Goal: Check status: Check status

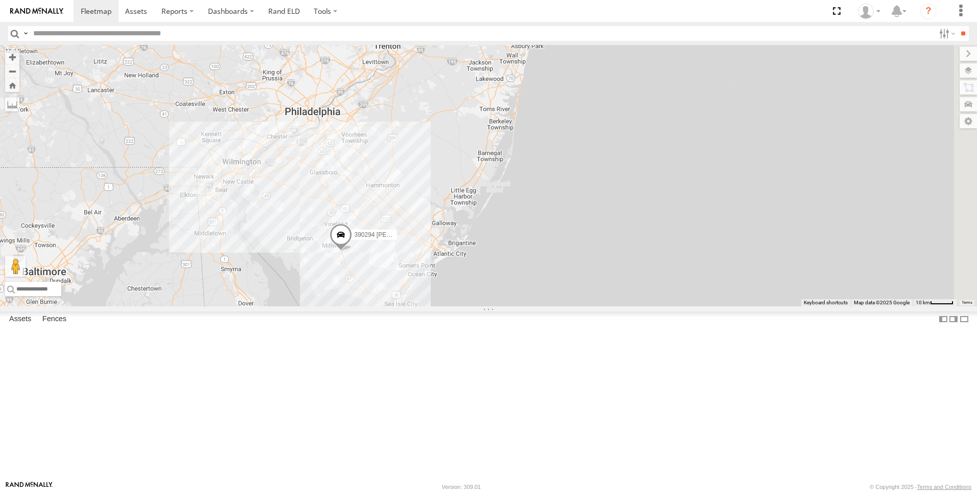
drag, startPoint x: 726, startPoint y: 442, endPoint x: 469, endPoint y: 375, distance: 265.8
click at [469, 306] on div "468334 [PERSON_NAME] 390294 [PERSON_NAME] 468332 [PERSON_NAME] JTSP Hino 245047…" at bounding box center [488, 175] width 977 height 261
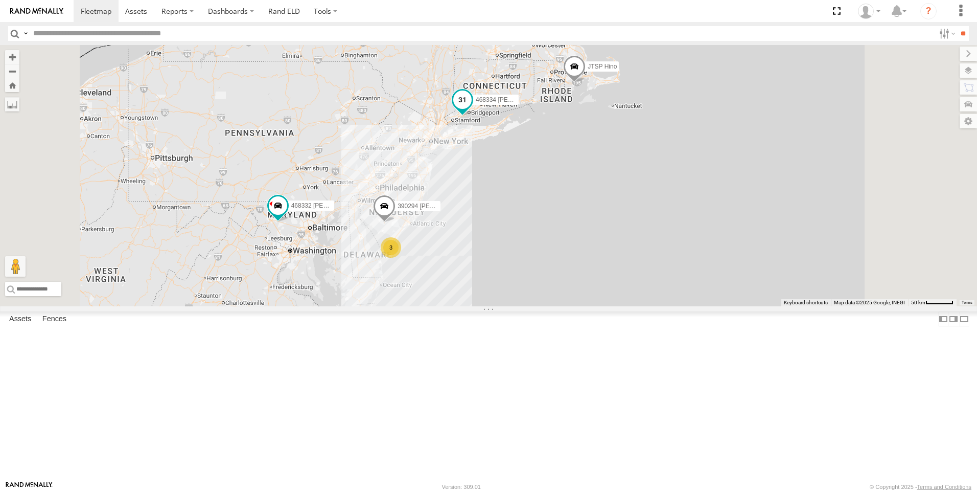
click at [472, 109] on span at bounding box center [462, 99] width 18 height 18
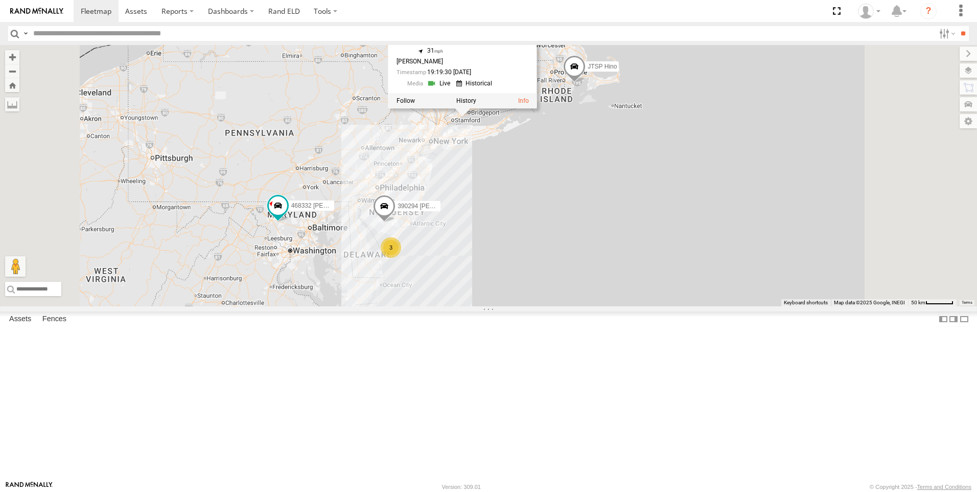
click at [453, 88] on link at bounding box center [440, 83] width 26 height 10
